Goal: Task Accomplishment & Management: Manage account settings

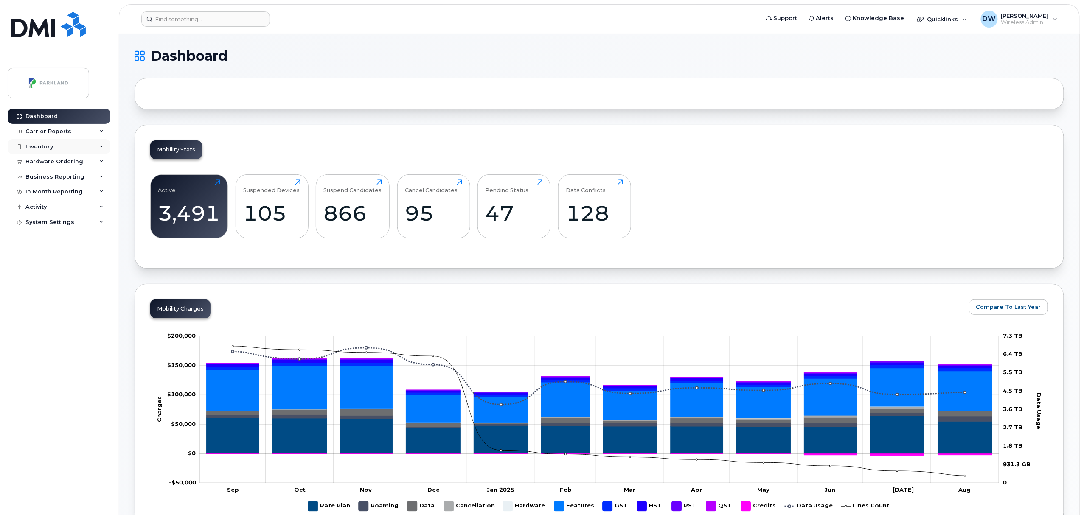
click at [37, 143] on div "Inventory" at bounding box center [39, 146] width 28 height 7
click at [43, 158] on link "Mobility Devices" at bounding box center [66, 162] width 88 height 16
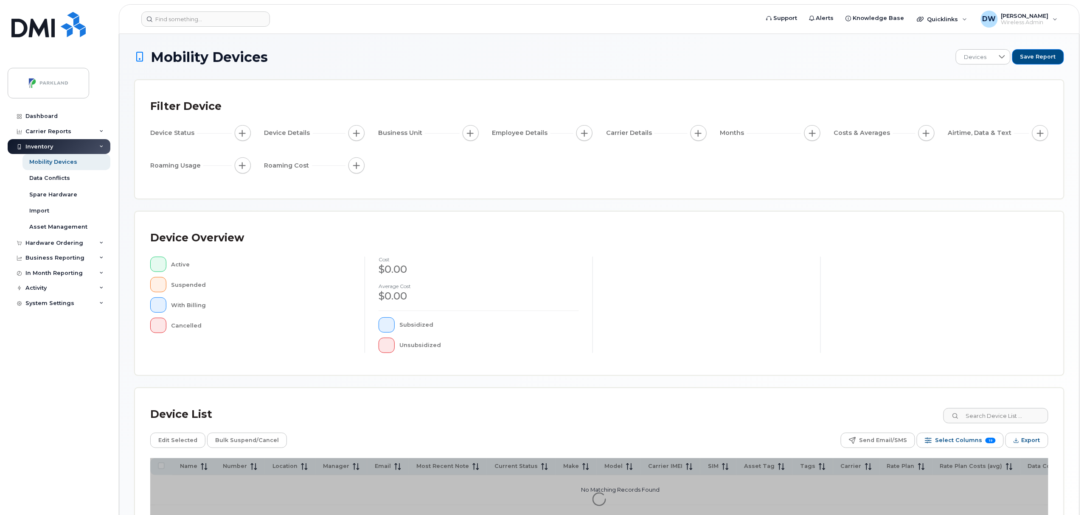
click at [984, 411] on div "Mobility Devices Devices Save Report Filter Device Device Status Device Details…" at bounding box center [600, 295] width 930 height 492
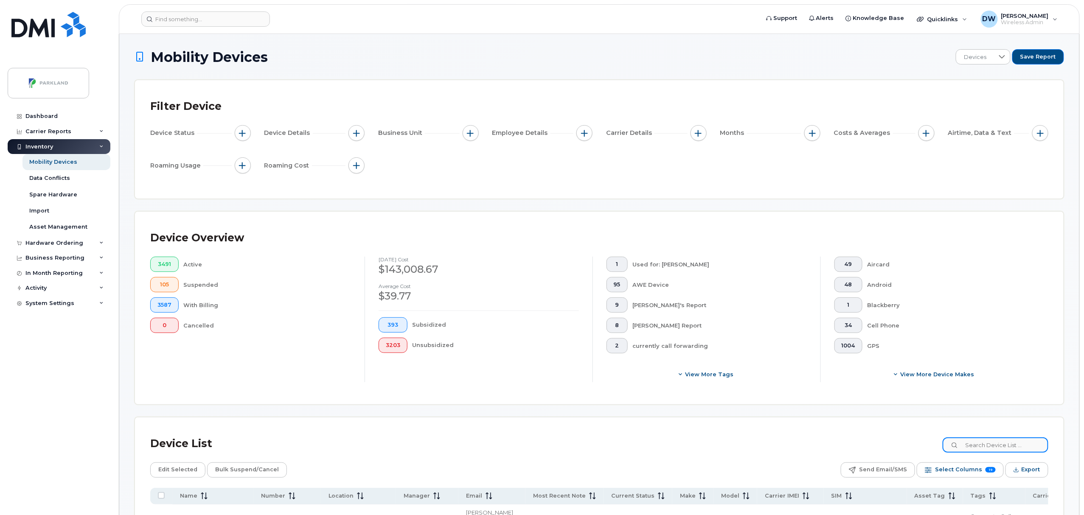
click at [994, 446] on input at bounding box center [996, 445] width 106 height 15
paste input "8074077381"
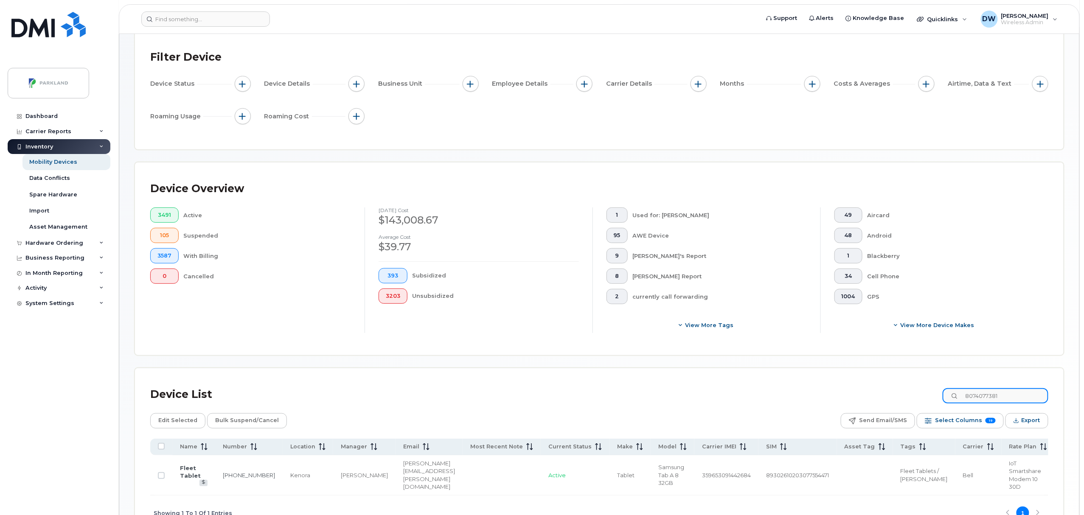
scroll to position [51, 0]
type input "8074077381"
click at [162, 475] on input "Row Unselected" at bounding box center [161, 473] width 7 height 7
checkbox input "true"
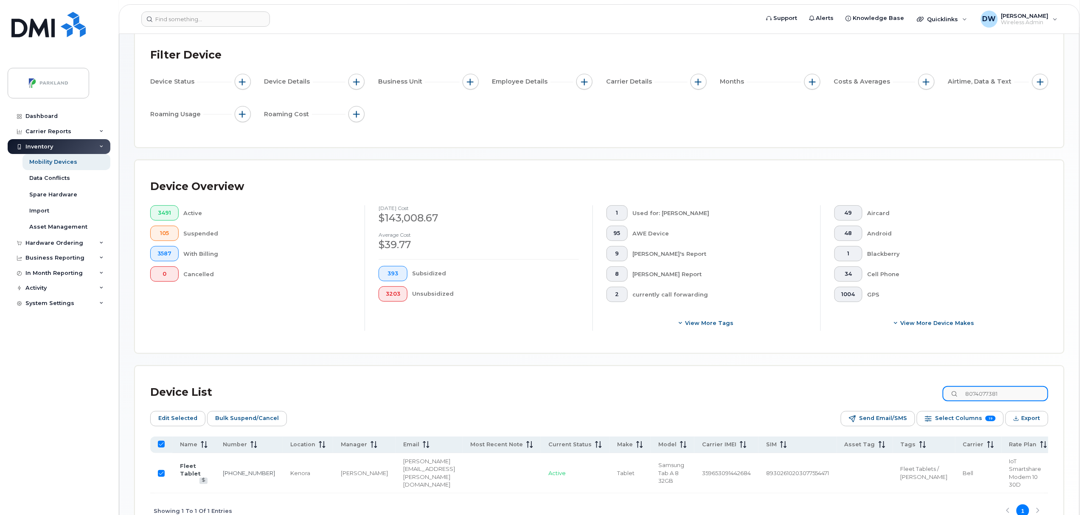
click at [1017, 394] on input "8074077381" at bounding box center [996, 393] width 106 height 15
drag, startPoint x: 1023, startPoint y: 394, endPoint x: 963, endPoint y: 396, distance: 59.9
click at [963, 396] on div "8074077381" at bounding box center [996, 393] width 106 height 15
paste input "5874345522"
type input "5874345522"
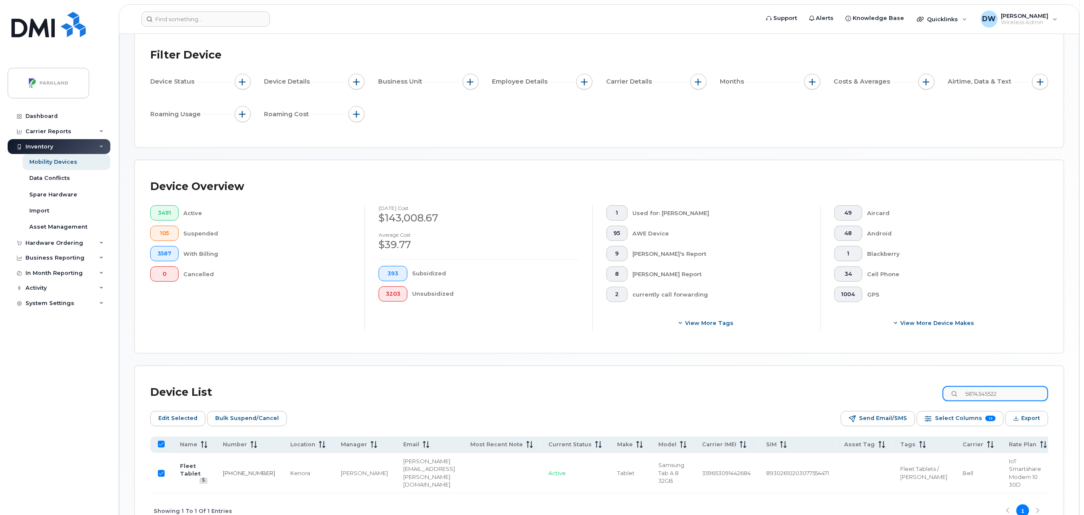
checkbox input "false"
type input "5874345522"
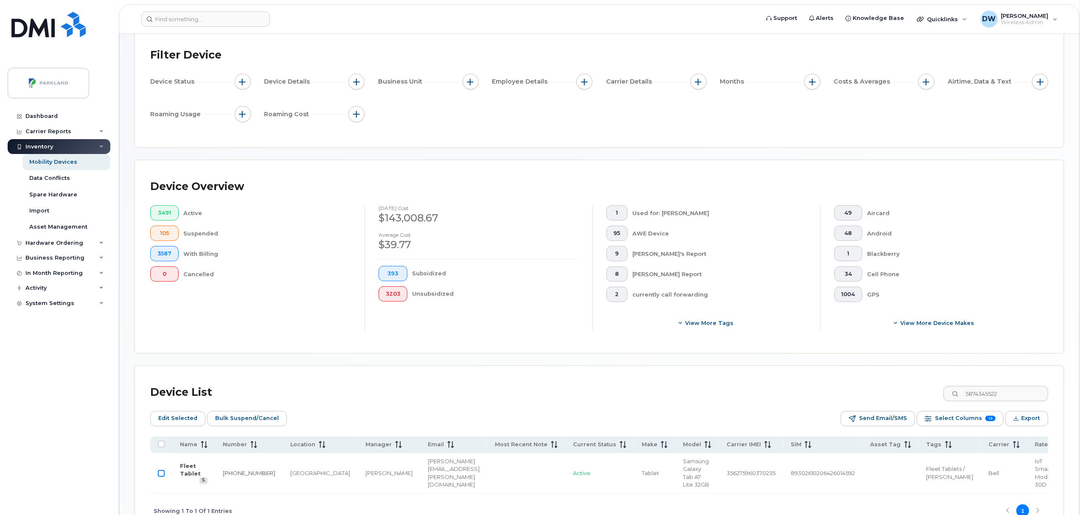
click at [163, 474] on input "Row Unselected" at bounding box center [161, 473] width 7 height 7
checkbox input "true"
click at [235, 418] on span "Bulk Suspend/Cancel" at bounding box center [247, 418] width 64 height 13
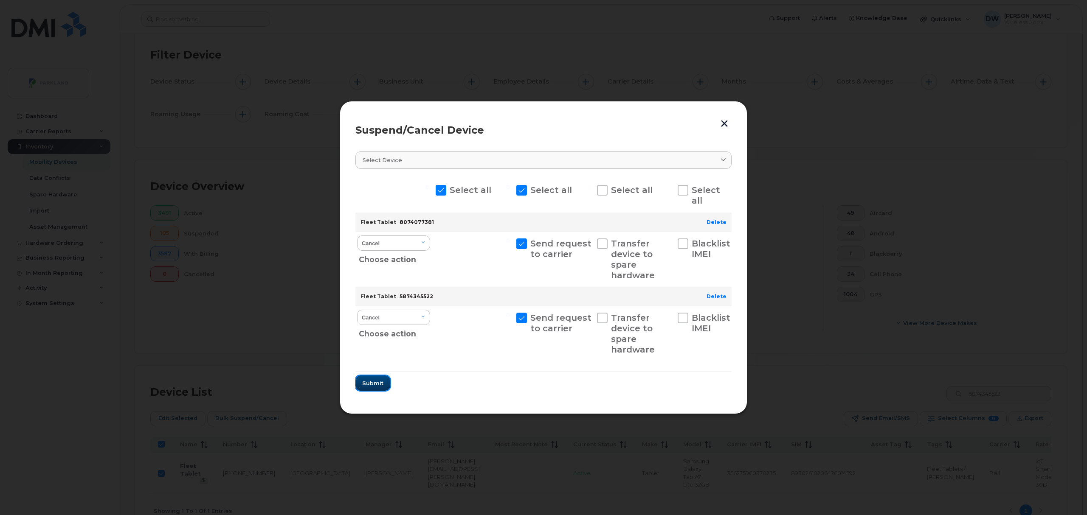
click at [371, 381] on span "Submit" at bounding box center [372, 383] width 21 height 8
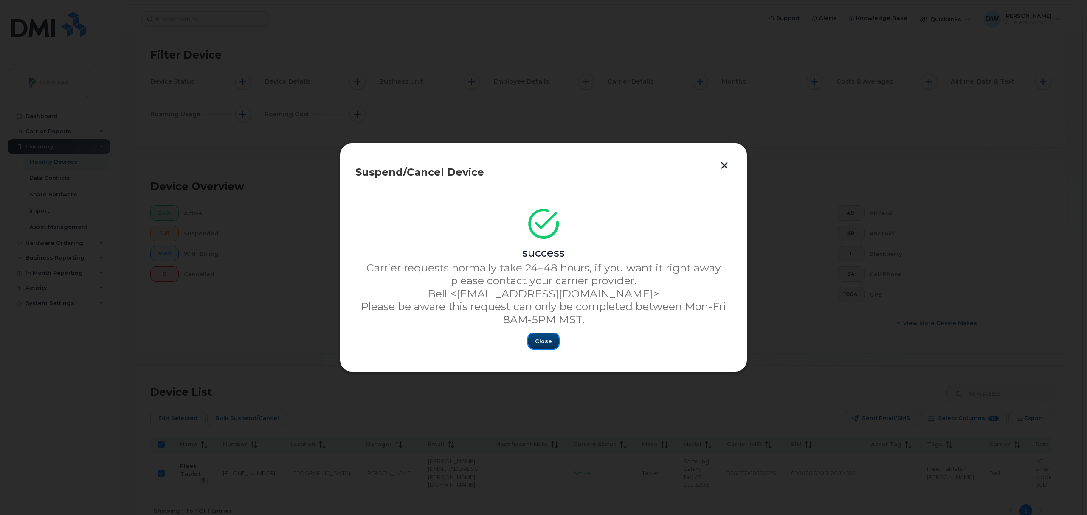
click at [544, 340] on span "Close" at bounding box center [543, 341] width 17 height 8
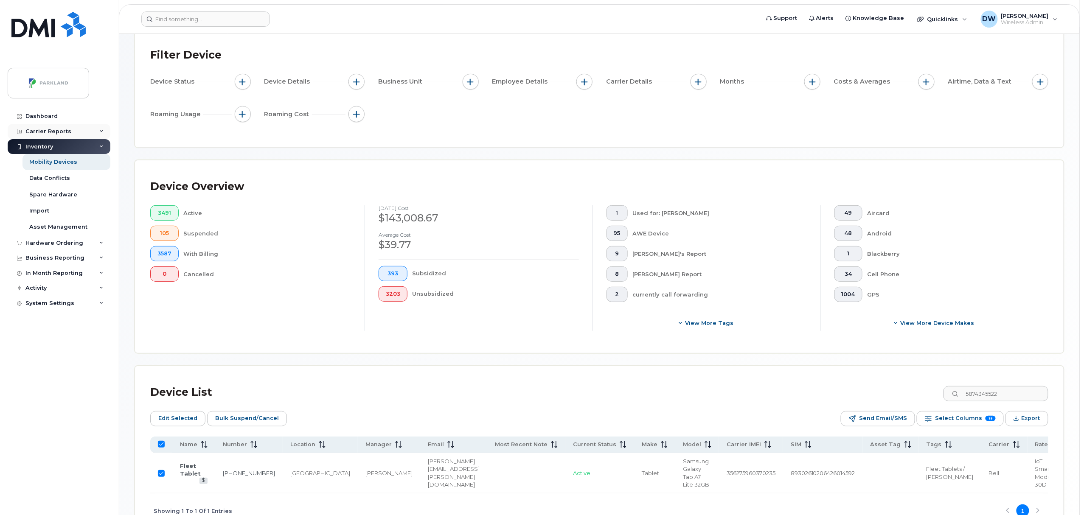
click at [56, 129] on div "Carrier Reports" at bounding box center [48, 131] width 46 height 7
